Goal: Task Accomplishment & Management: Use online tool/utility

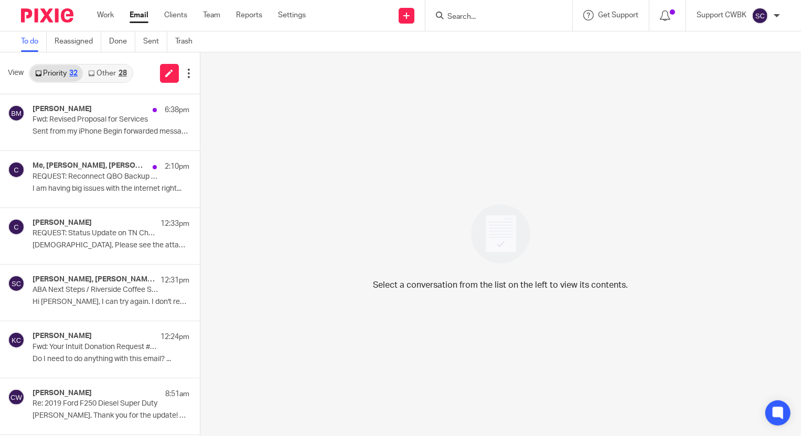
click at [98, 70] on link "Other 28" at bounding box center [107, 73] width 49 height 17
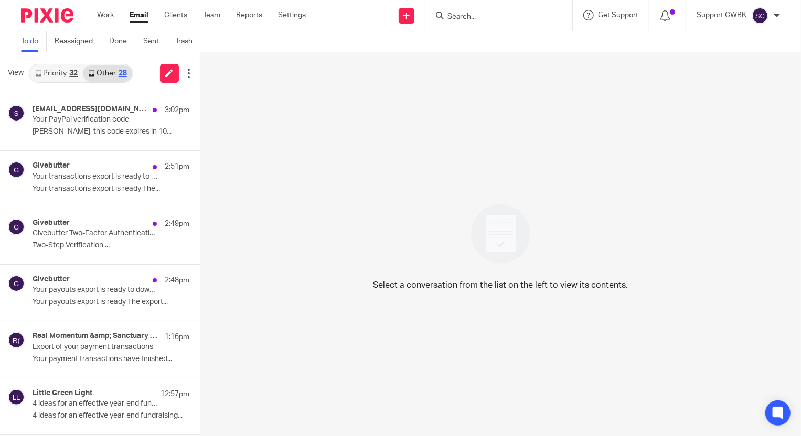
click at [46, 70] on link "Priority 32" at bounding box center [56, 73] width 53 height 17
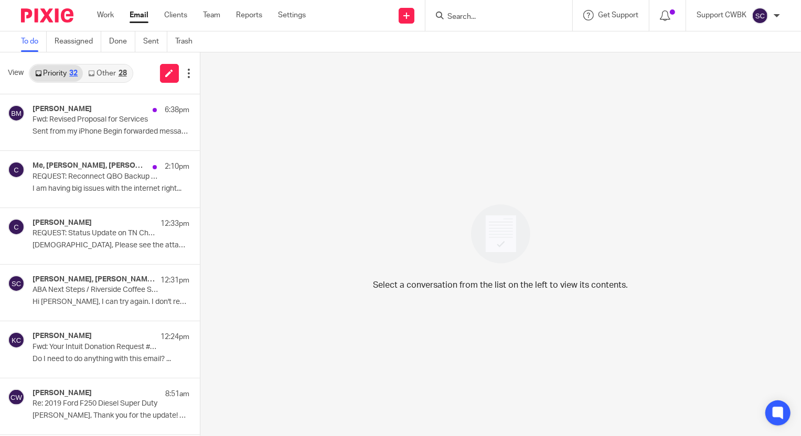
click at [104, 76] on link "Other 28" at bounding box center [107, 73] width 49 height 17
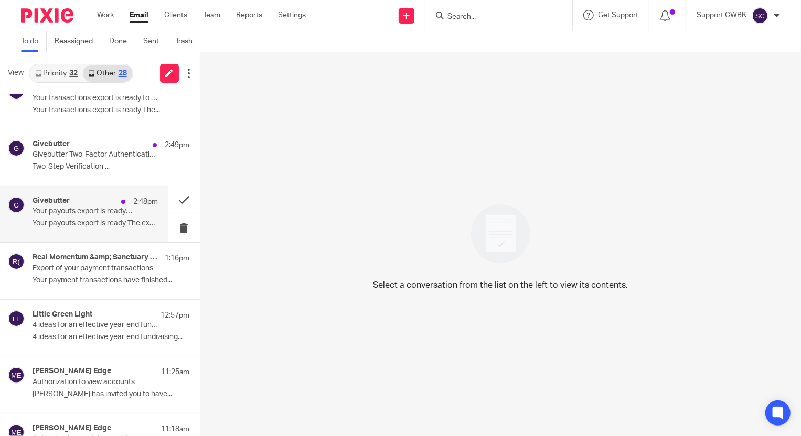
scroll to position [95, 0]
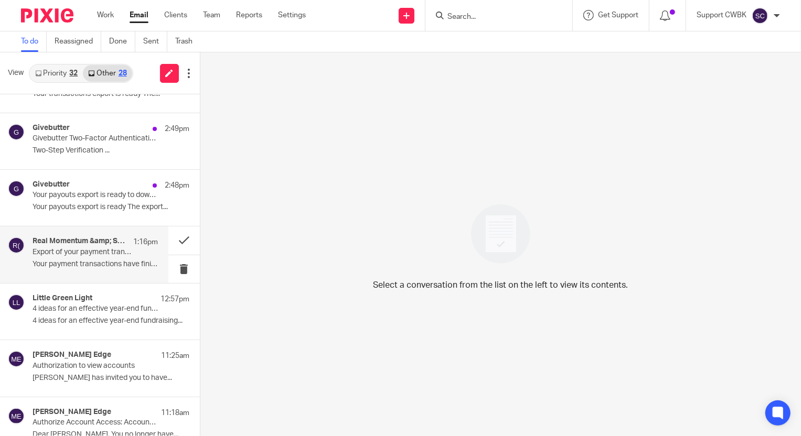
click at [62, 253] on p "Export of your payment transactions" at bounding box center [83, 252] width 100 height 9
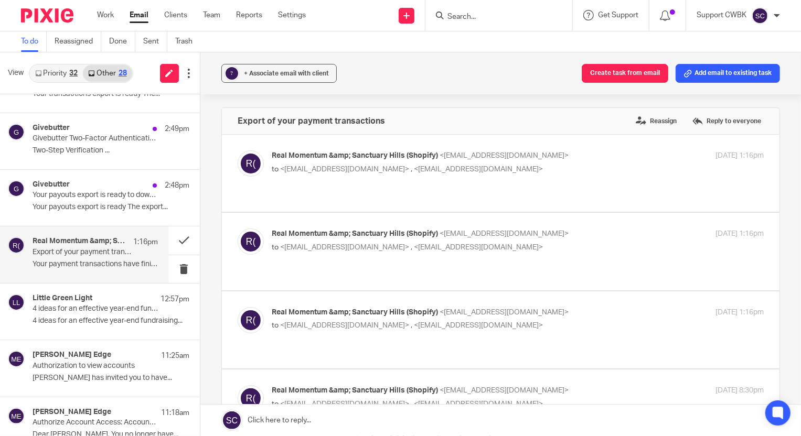
scroll to position [0, 0]
click at [344, 169] on span "<[EMAIL_ADDRESS][DOMAIN_NAME]>" at bounding box center [344, 169] width 129 height 7
checkbox input "true"
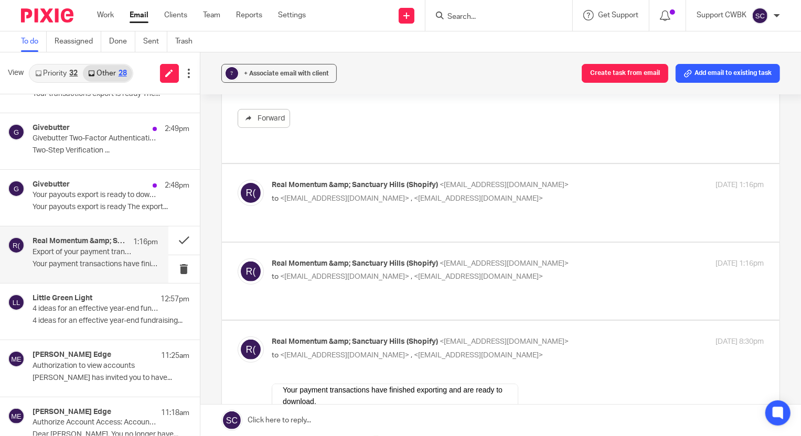
scroll to position [190, 0]
click at [526, 204] on div "Real Momentum &amp; Sanctuary Hills (Shopify) <[EMAIL_ADDRESS][DOMAIN_NAME]> to…" at bounding box center [518, 192] width 492 height 26
checkbox input "true"
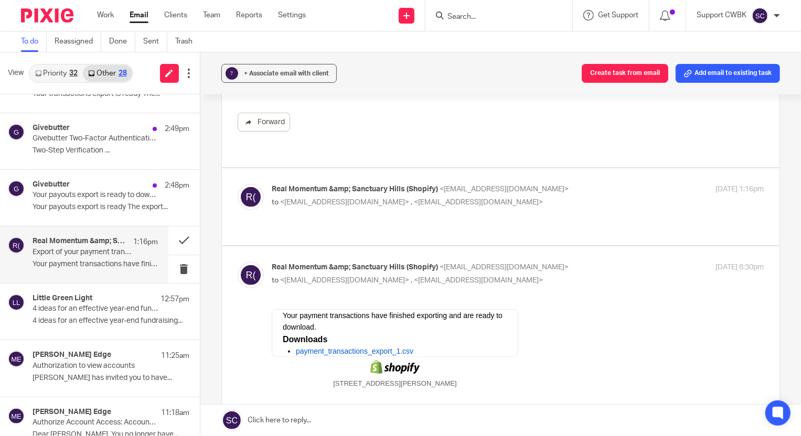
scroll to position [429, 0]
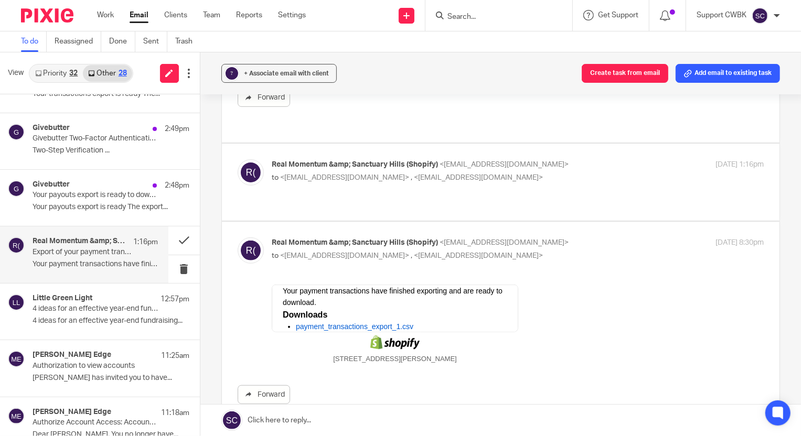
click at [536, 163] on p "Real Momentum &amp; Sanctuary Hills (Shopify) <[EMAIL_ADDRESS][DOMAIN_NAME]>" at bounding box center [436, 164] width 328 height 11
checkbox input "true"
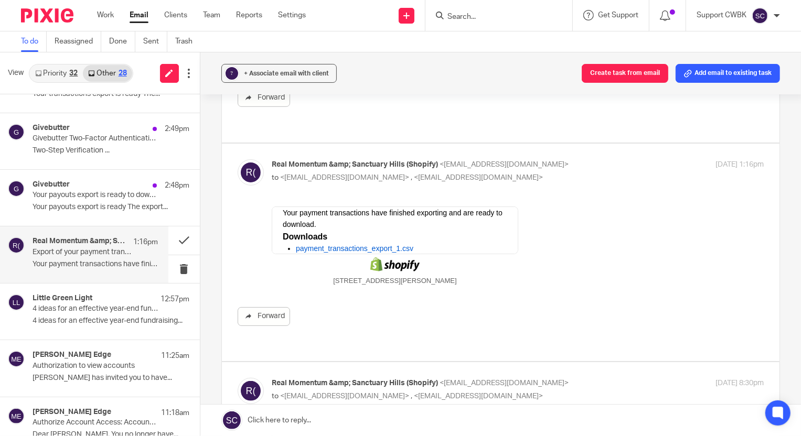
scroll to position [0, 0]
